Goal: Communication & Community: Answer question/provide support

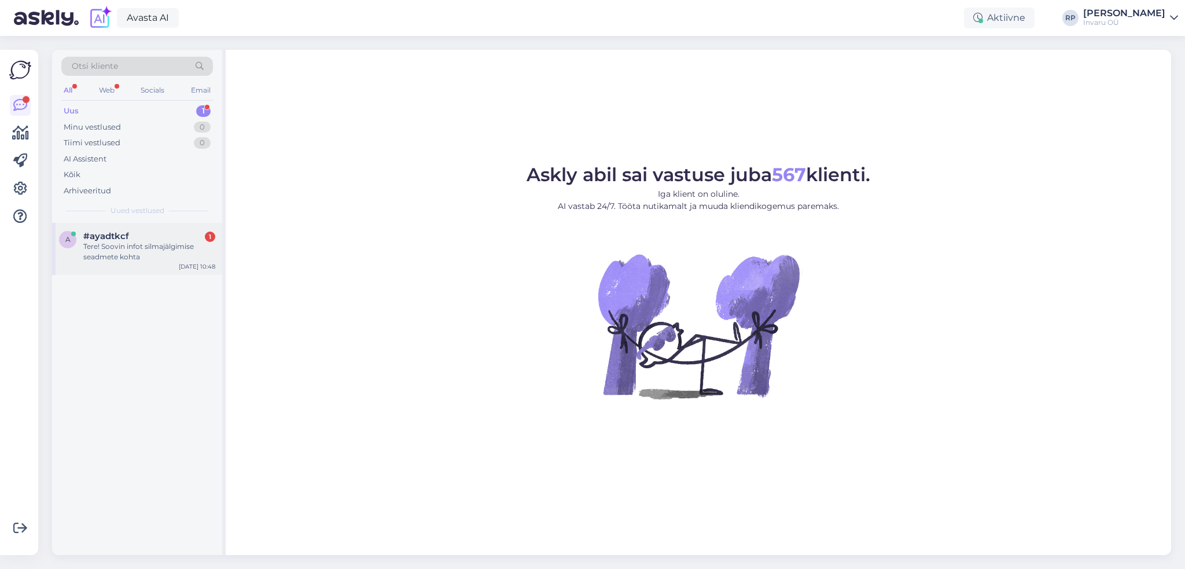
click at [106, 240] on span "#ayadtkcf" at bounding box center [106, 236] width 46 height 10
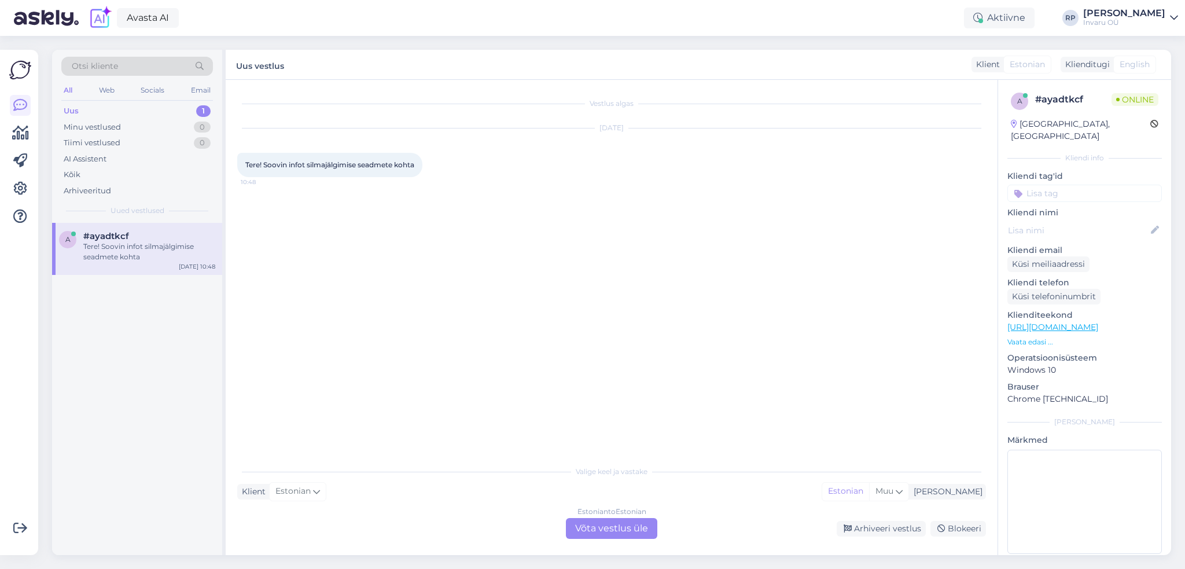
click at [630, 528] on div "Estonian to Estonian Võta vestlus üle" at bounding box center [611, 528] width 91 height 21
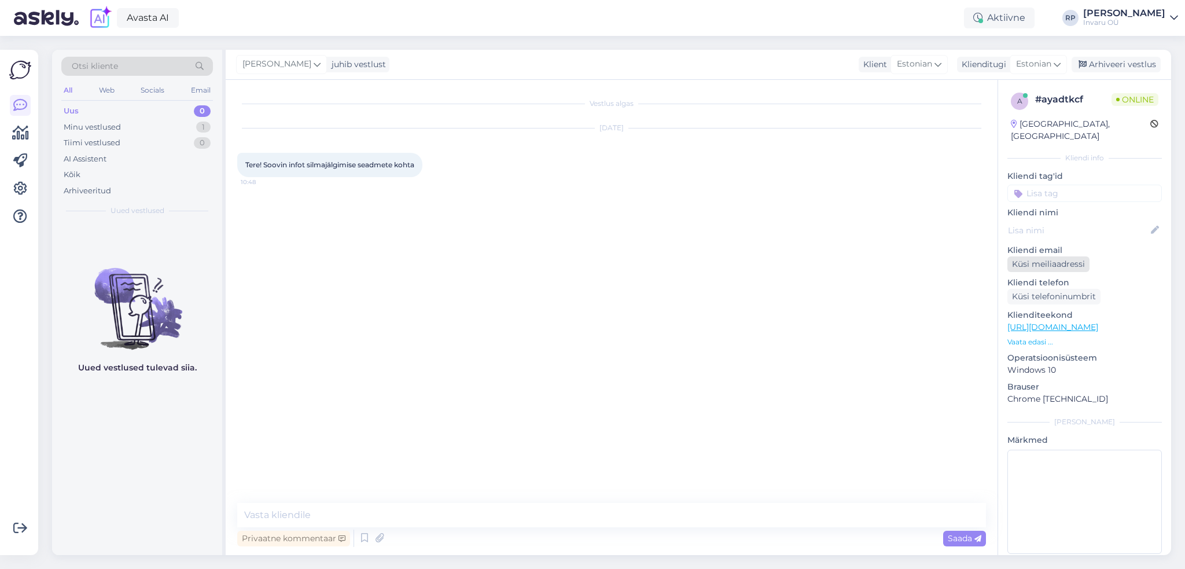
click at [1046, 256] on div "Küsi meiliaadressi" at bounding box center [1049, 264] width 82 height 16
click at [1047, 289] on div "Küsi telefoninumbrit" at bounding box center [1054, 297] width 93 height 16
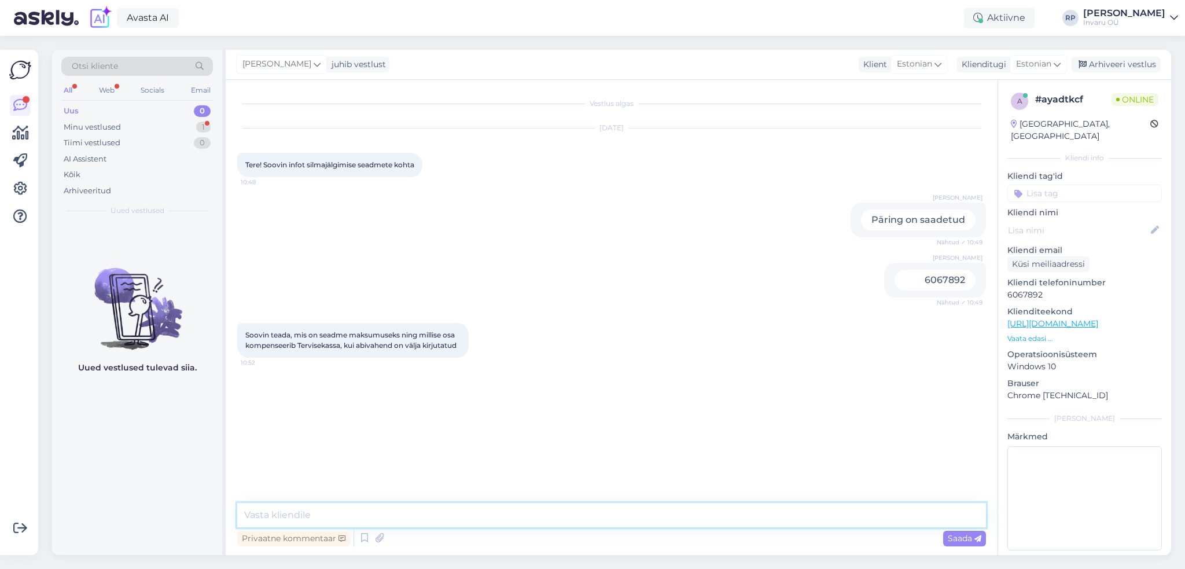
click at [262, 520] on textarea at bounding box center [611, 515] width 749 height 24
type textarea "Tere"
click at [457, 517] on textarea "[PERSON_NAME] päringu edasi kommunikatsioonispet" at bounding box center [611, 515] width 749 height 24
click at [546, 519] on textarea "[PERSON_NAME] päringu edasi kommunikatsiooniabivahendite spet" at bounding box center [611, 515] width 749 height 24
type textarea "[PERSON_NAME] päringu edasi kommunikatsiooniabivahendite spetsialistile"
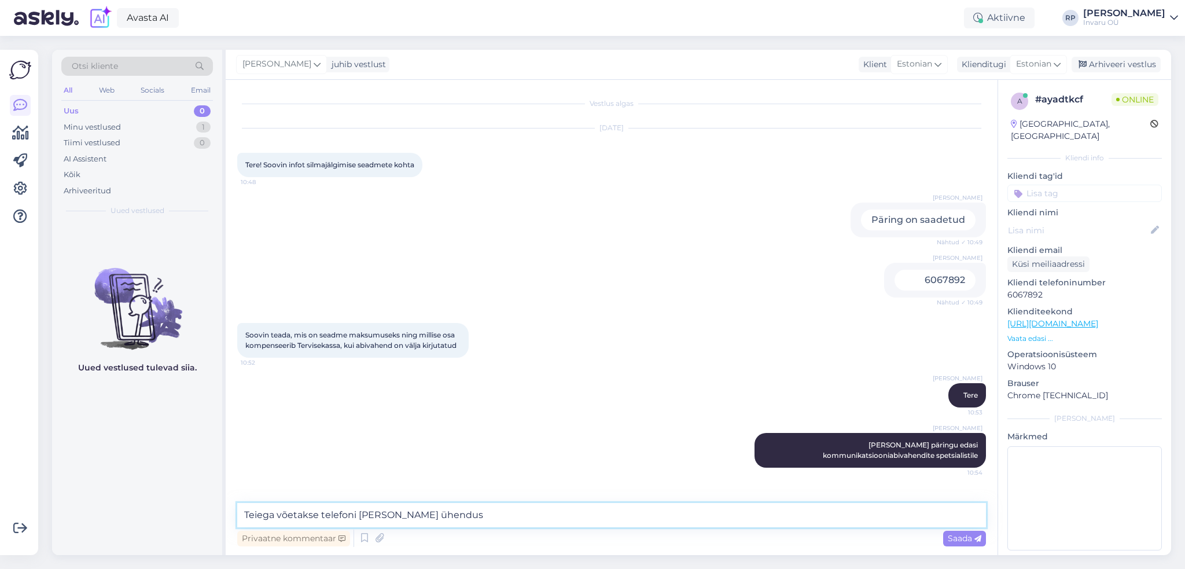
type textarea "Teiega võetakse telefoni [PERSON_NAME] ühendust"
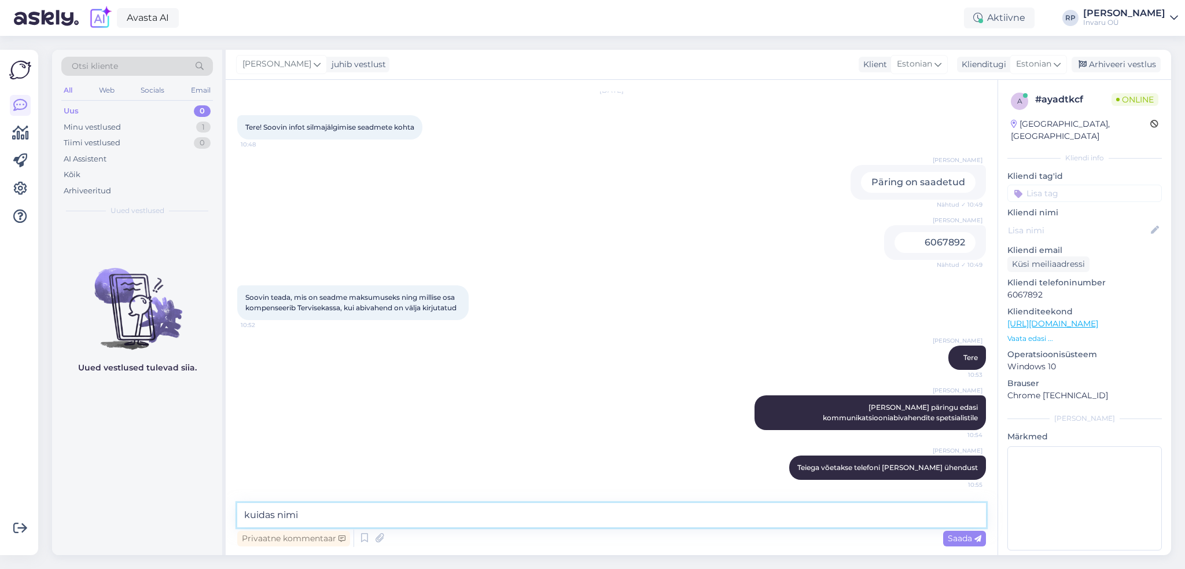
type textarea "kuidas nimi?"
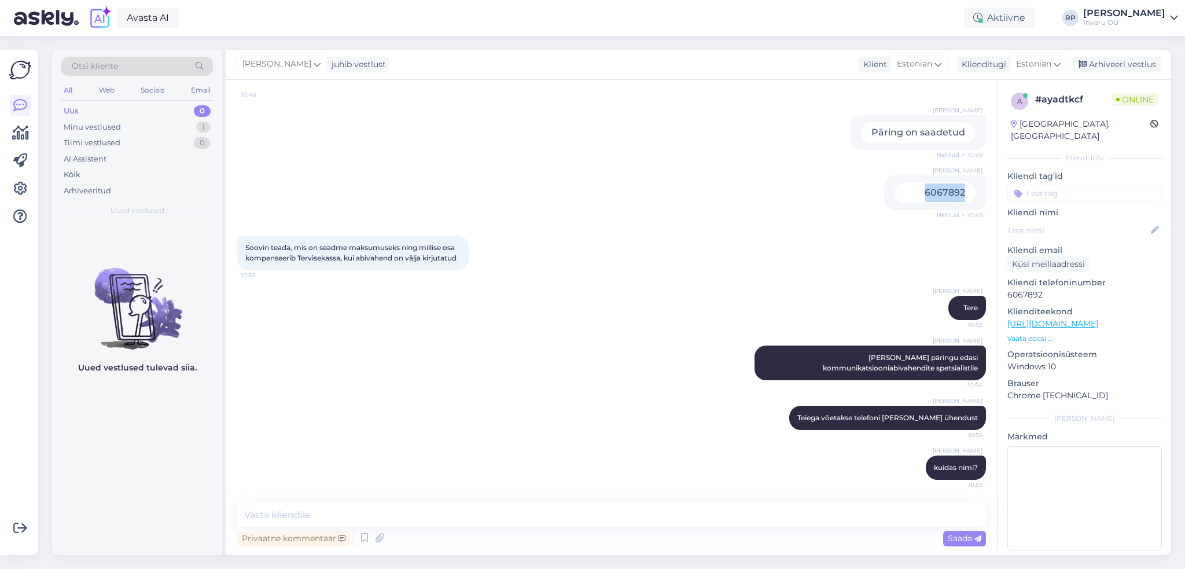
drag, startPoint x: 958, startPoint y: 182, endPoint x: 915, endPoint y: 183, distance: 42.8
click at [915, 183] on div "6067892" at bounding box center [935, 192] width 81 height 21
copy div "6067892"
drag, startPoint x: 282, startPoint y: 261, endPoint x: 243, endPoint y: 238, distance: 45.2
click at [243, 238] on div "Soovin teada, mis on seadme maksumuseks ning millise osa kompenseerib Terviseka…" at bounding box center [352, 253] width 231 height 35
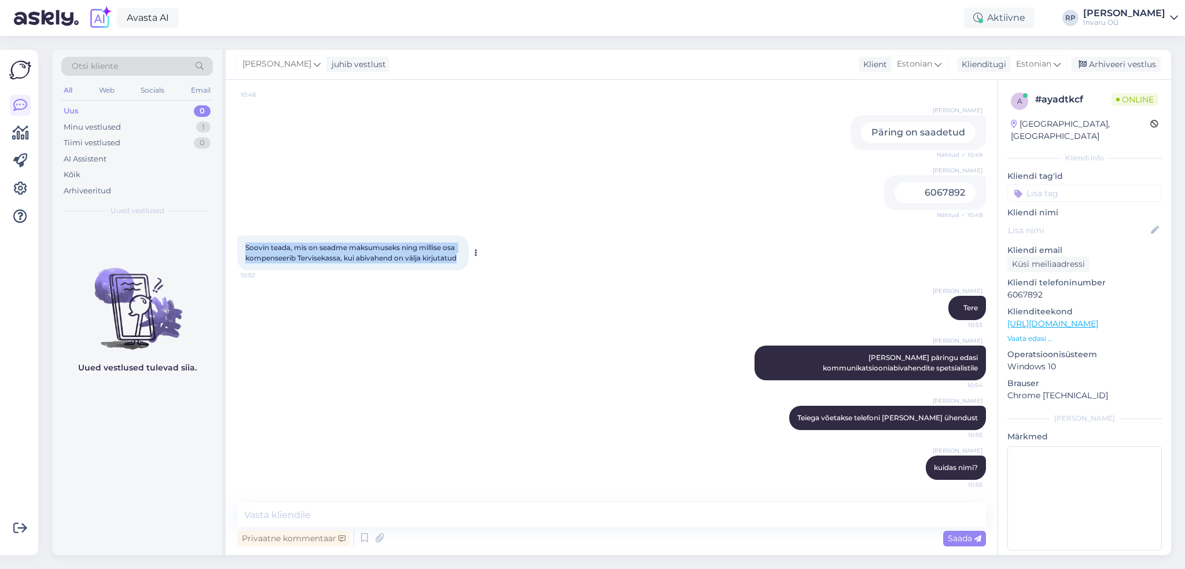
copy span "Soovin teada, mis on seadme maksumuseks ning millise osa kompenseerib Terviseka…"
drag, startPoint x: 915, startPoint y: 183, endPoint x: 960, endPoint y: 181, distance: 45.2
click at [960, 182] on div "6067892" at bounding box center [935, 192] width 81 height 21
copy div "6067892"
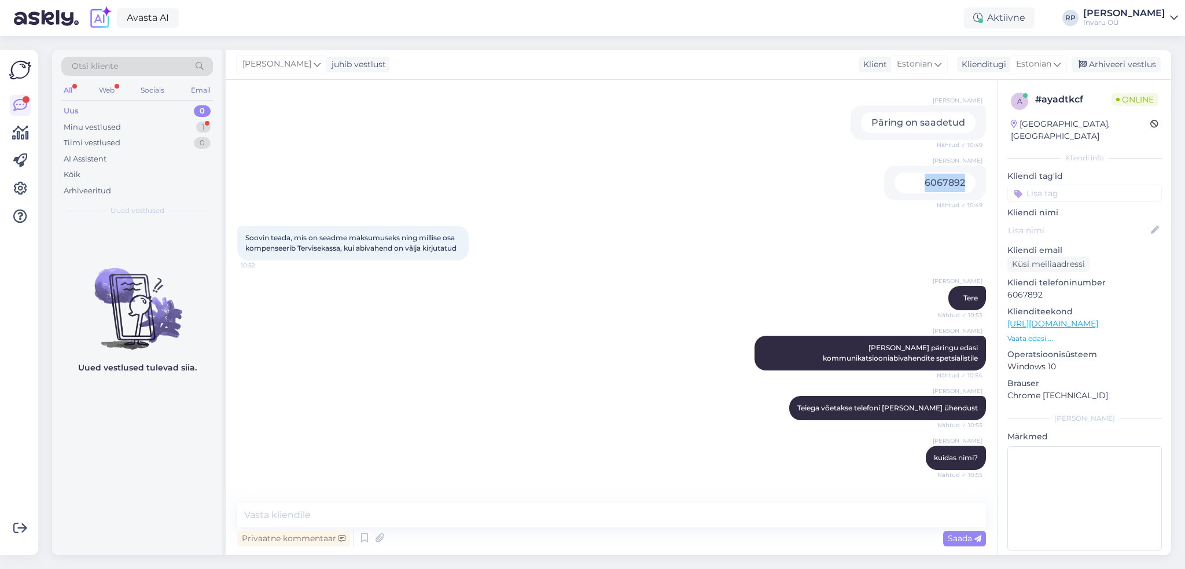
scroll to position [207, 0]
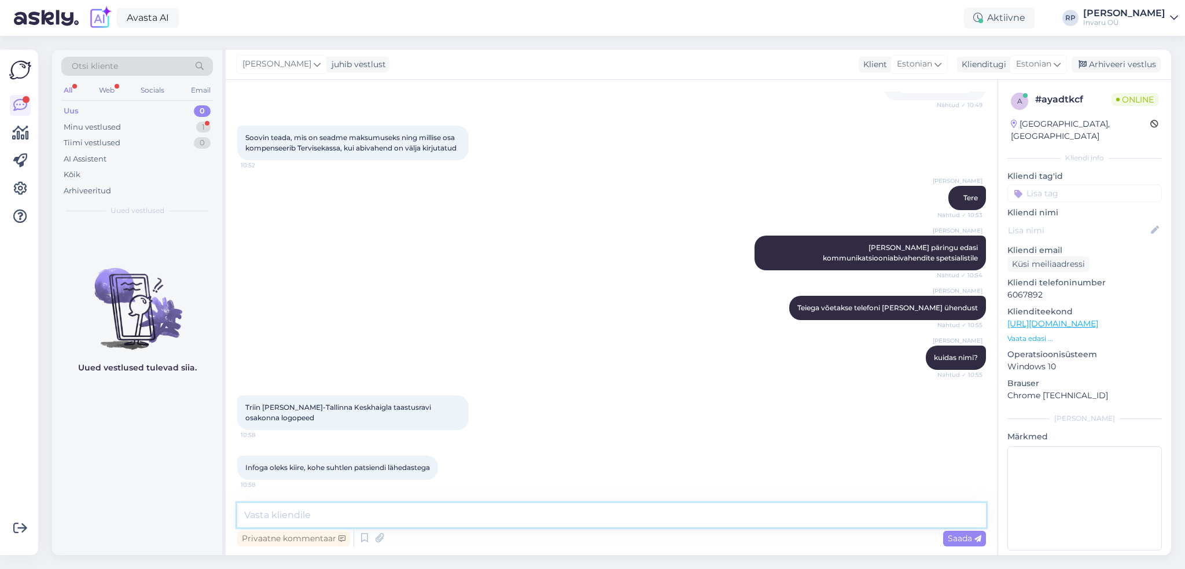
click at [363, 511] on textarea at bounding box center [611, 515] width 749 height 24
type textarea "kahjuks kiirelt ei saa, vb siis patsiendi lähedase kontakt"
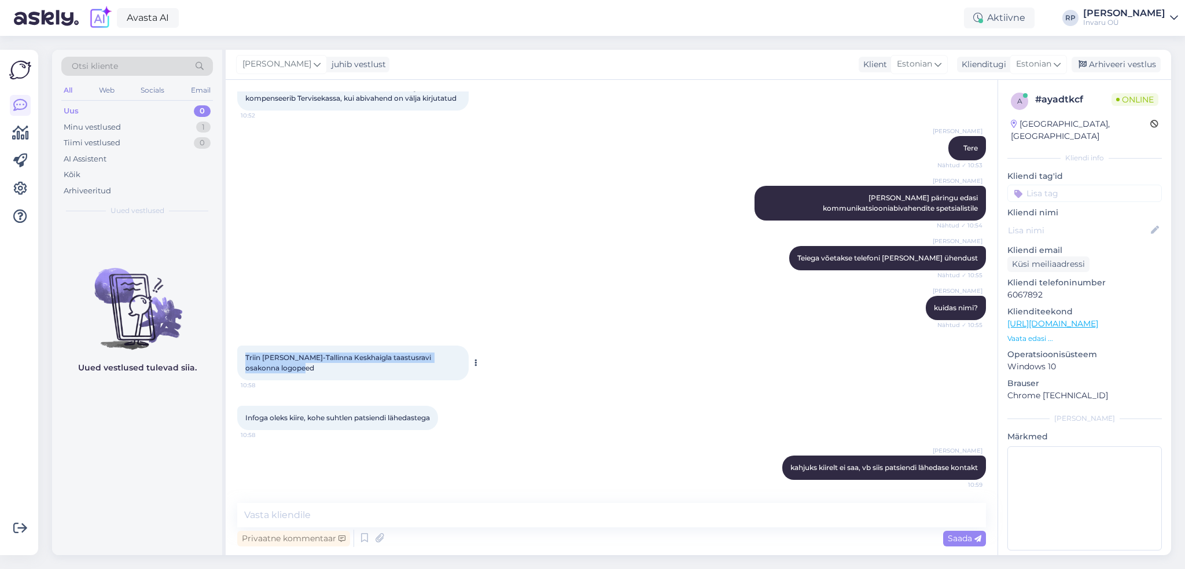
drag, startPoint x: 280, startPoint y: 367, endPoint x: 244, endPoint y: 355, distance: 38.4
click at [244, 355] on div "Triin [PERSON_NAME]-Tallinna Keskhaigla taastusravi osakonna logopeed 10:58" at bounding box center [352, 362] width 231 height 35
copy span "Triin [PERSON_NAME]-Tallinna Keskhaigla taastusravi osakonna logopeed"
click at [314, 513] on textarea at bounding box center [611, 515] width 749 height 24
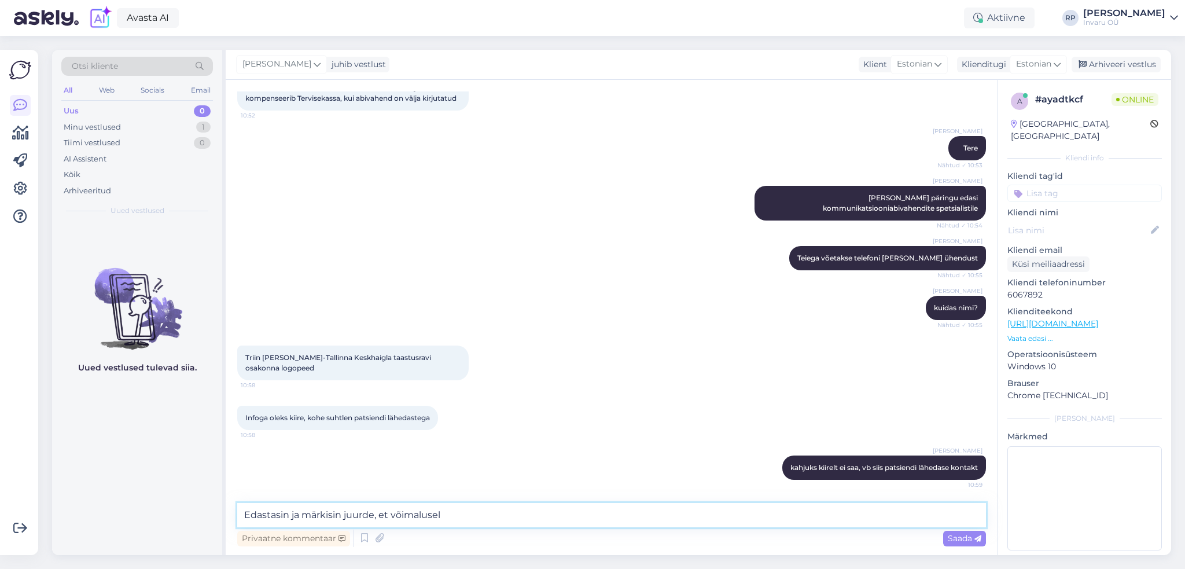
click at [392, 515] on textarea "Edastasin ja märkisin juurde, et võimalusel" at bounding box center [611, 515] width 749 height 24
click at [500, 513] on textarea "Edastasin ja märkisin juurde, et esimesel võimalusel" at bounding box center [611, 515] width 749 height 24
drag, startPoint x: 494, startPoint y: 516, endPoint x: 222, endPoint y: 510, distance: 272.0
click at [208, 505] on div "Otsi kliente All Web Socials Email Uus 0 Minu vestlused 1 Tiimi vestlused 0 AI …" at bounding box center [611, 302] width 1119 height 505
type textarea "Helistab Teile kohe."
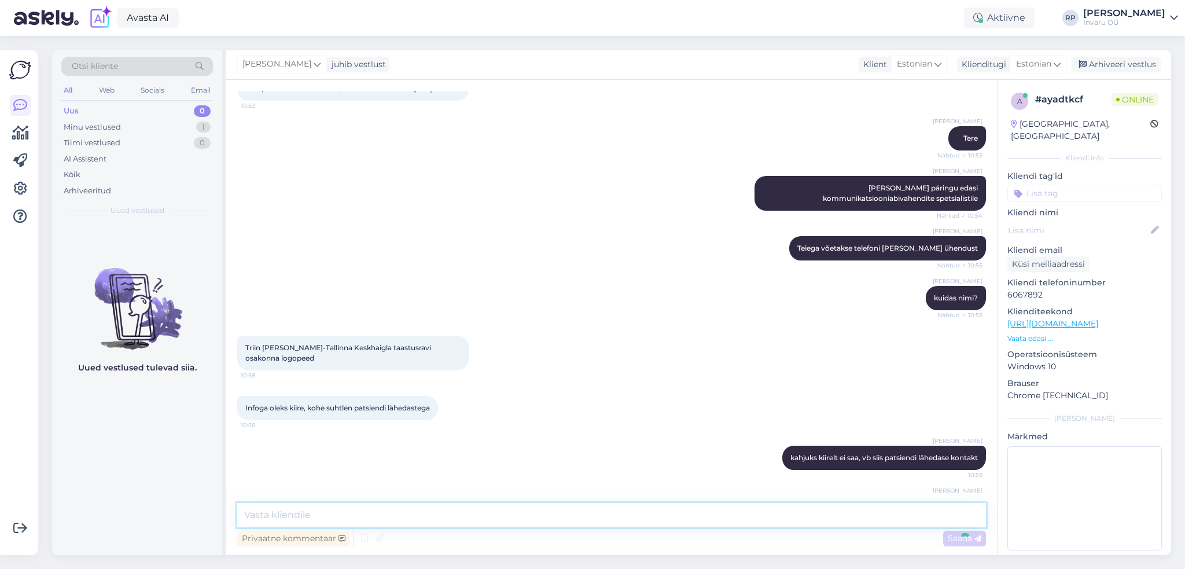
scroll to position [307, 0]
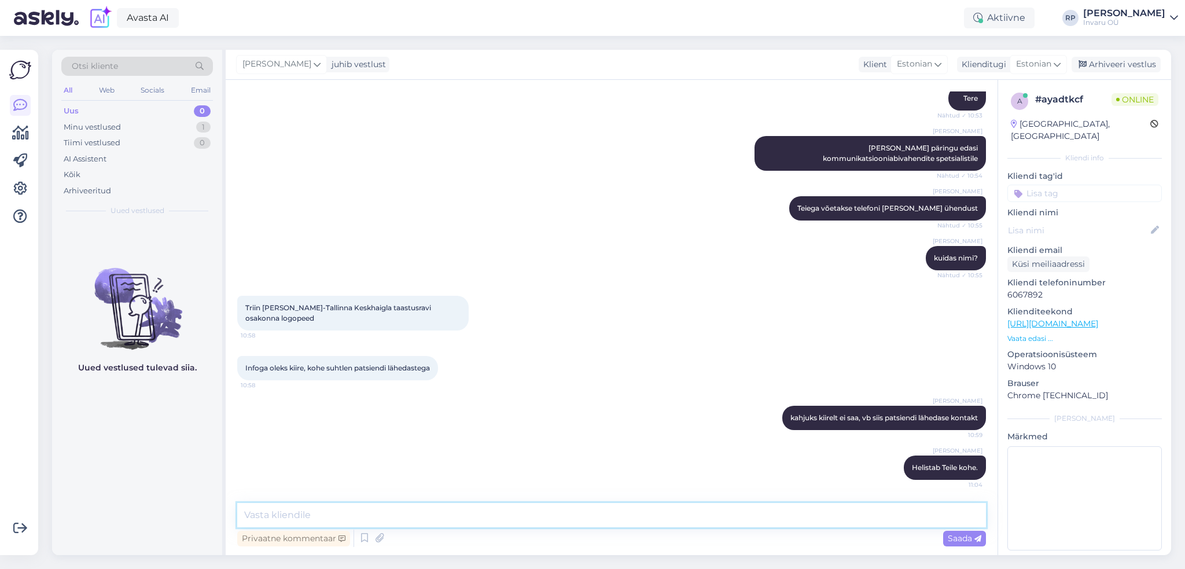
click at [315, 513] on textarea at bounding box center [611, 515] width 749 height 24
type textarea "[PERSON_NAME] õnnestu Teiega kontaki saada"
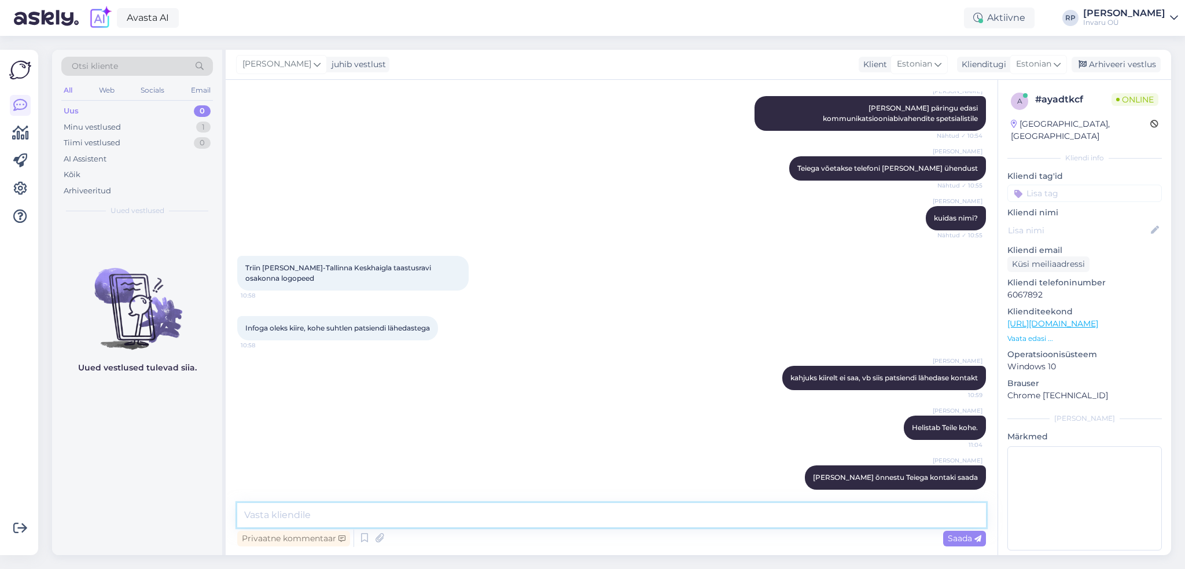
scroll to position [356, 0]
